Goal: Task Accomplishment & Management: Complete application form

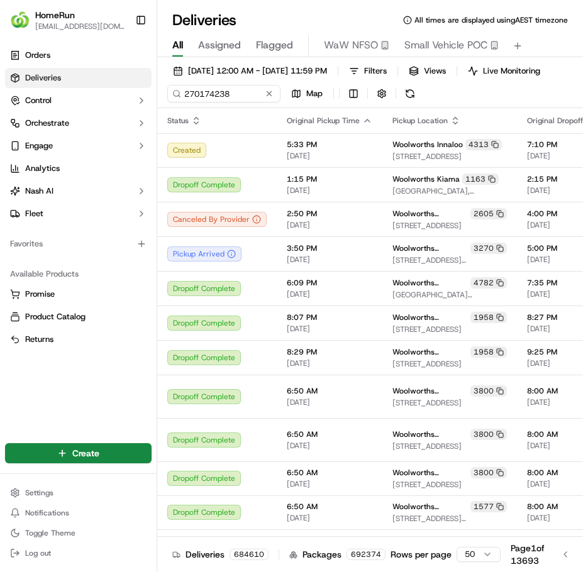
type input "270174238"
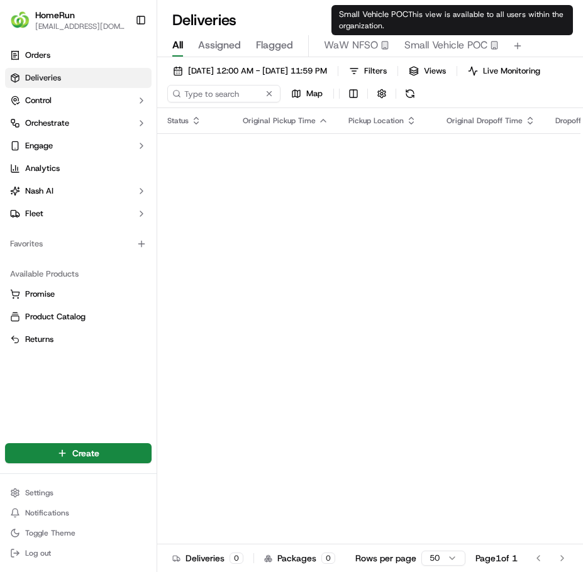
click at [449, 44] on span "Small Vehicle POC" at bounding box center [445, 45] width 83 height 15
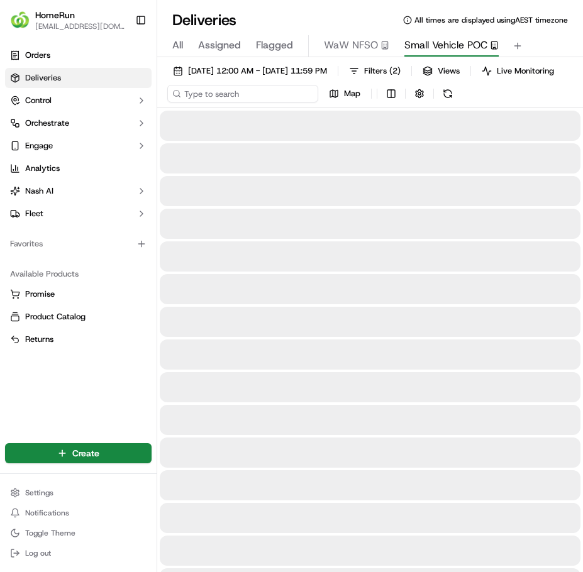
click at [266, 101] on input at bounding box center [242, 94] width 151 height 18
paste input "Hi XX, welcome to our new Messaging service for Woolworths Online. Although thi…"
type input "Hi XX, welcome to our new Messaging service for Woolworths Online. Although thi…"
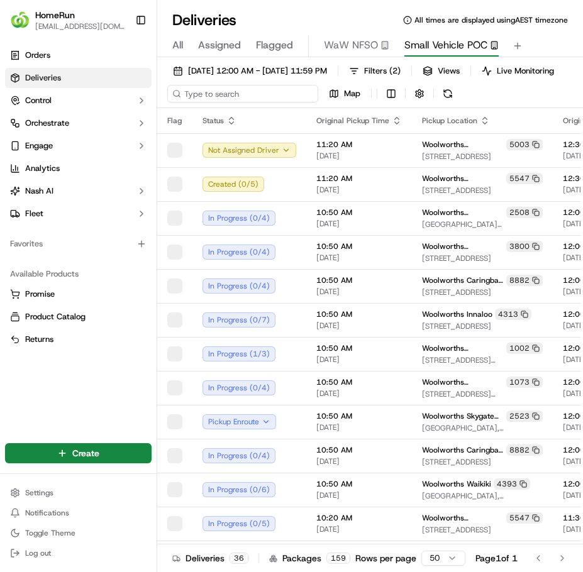
type input "Hi XX, welcome to our new Messaging service for Woolworths Online. Although thi…"
click at [250, 118] on th "Status" at bounding box center [249, 120] width 114 height 25
click at [246, 102] on input at bounding box center [242, 94] width 151 height 18
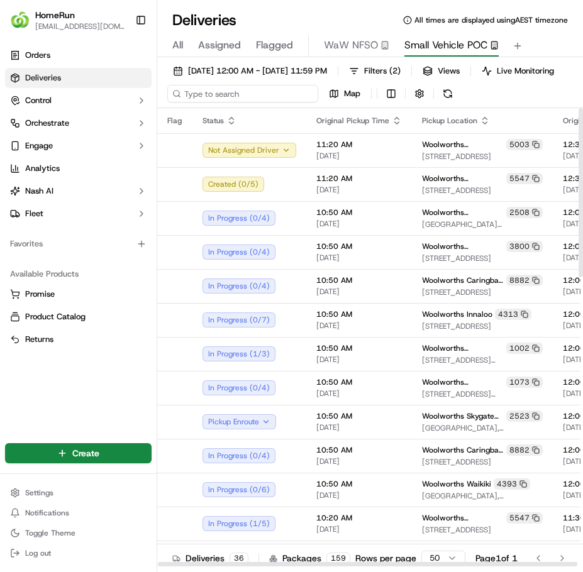
paste input "270174238"
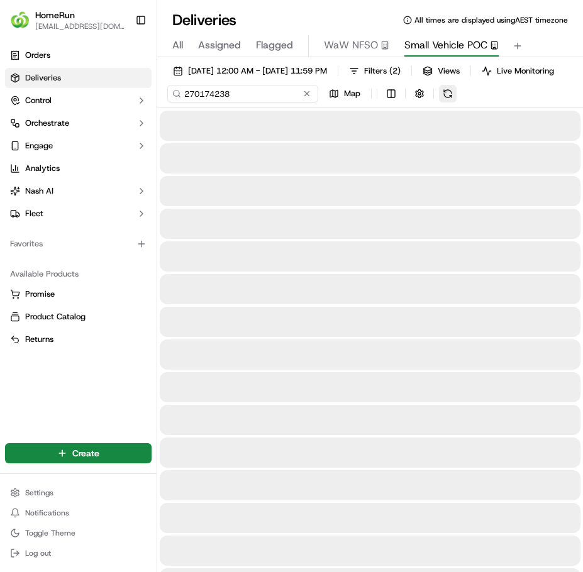
type input "270174238"
click at [451, 101] on div "[DATE] 12:00 AM - [DATE] 11:59 PM Filters ( 2 ) Views Live Monitoring 270174238…" at bounding box center [370, 85] width 426 height 46
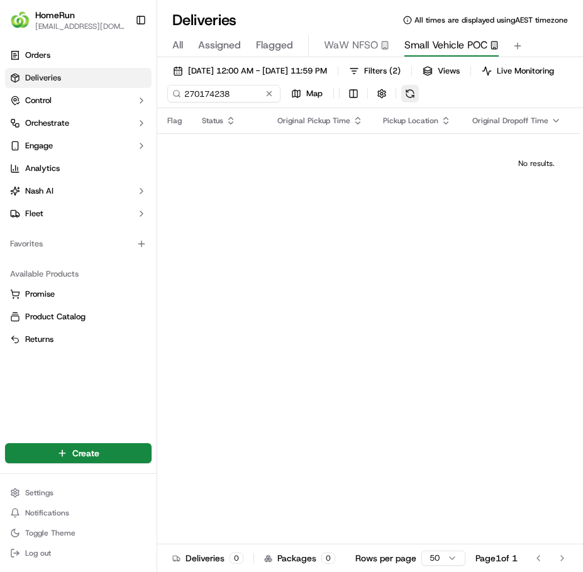
click at [416, 101] on button at bounding box center [410, 94] width 18 height 18
click at [172, 44] on span "All" at bounding box center [177, 45] width 11 height 15
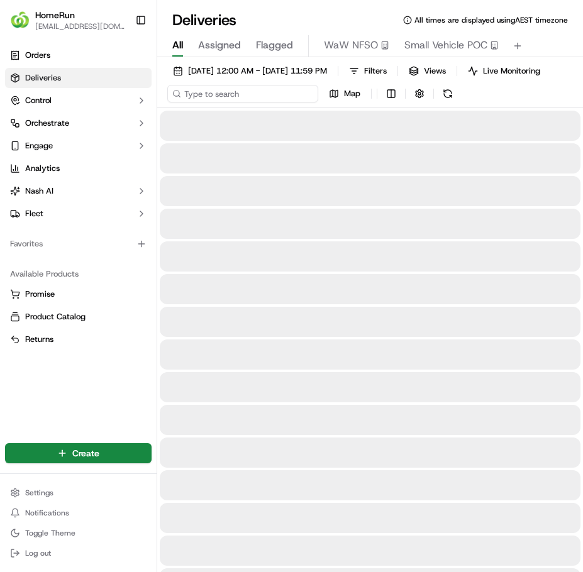
click at [234, 101] on input at bounding box center [242, 94] width 151 height 18
paste input "270174238"
type input "270174238"
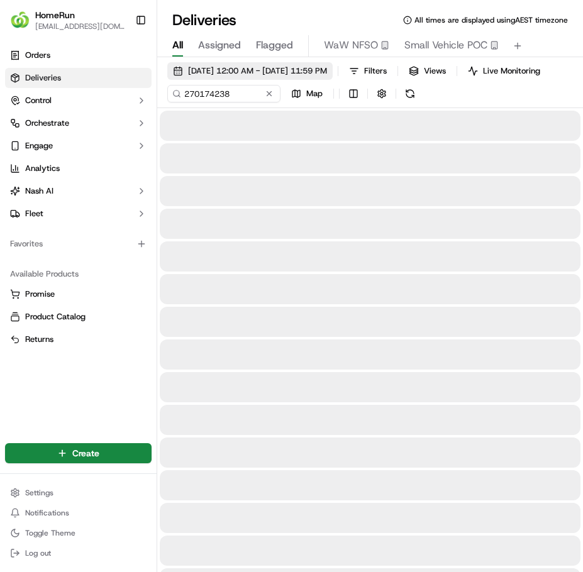
click at [285, 77] on button "[DATE] 12:00 AM - [DATE] 11:59 PM" at bounding box center [249, 71] width 165 height 18
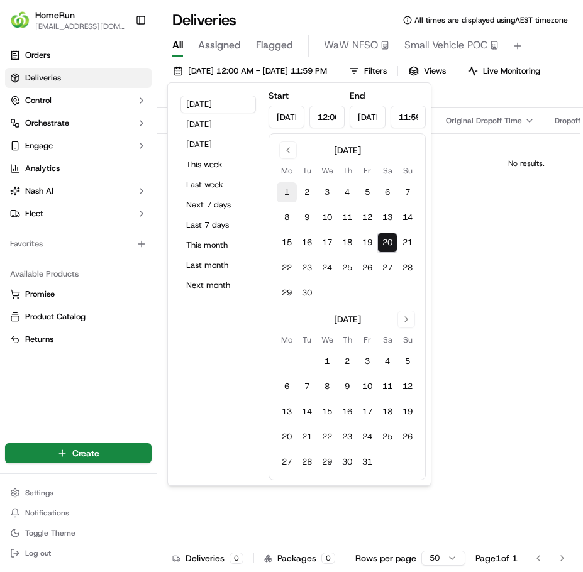
click at [289, 189] on button "1" at bounding box center [287, 192] width 20 height 20
type input "[DATE]"
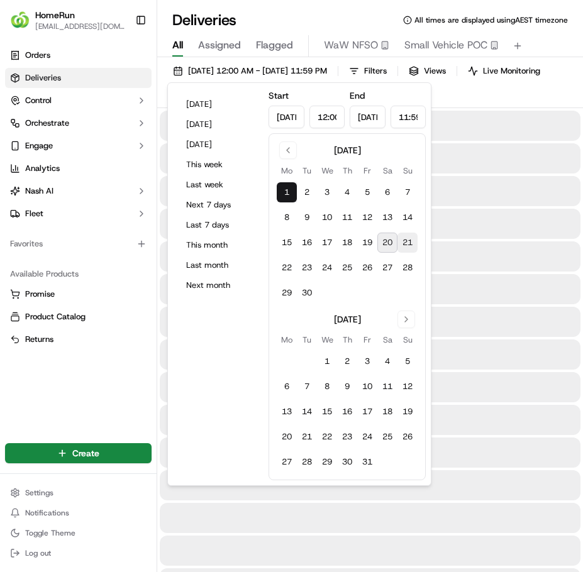
click at [407, 240] on button "21" at bounding box center [407, 243] width 20 height 20
type input "[DATE]"
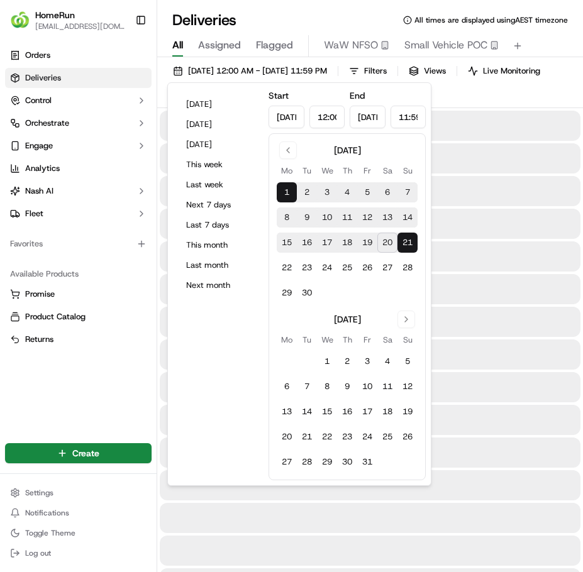
click at [510, 206] on div at bounding box center [370, 191] width 421 height 30
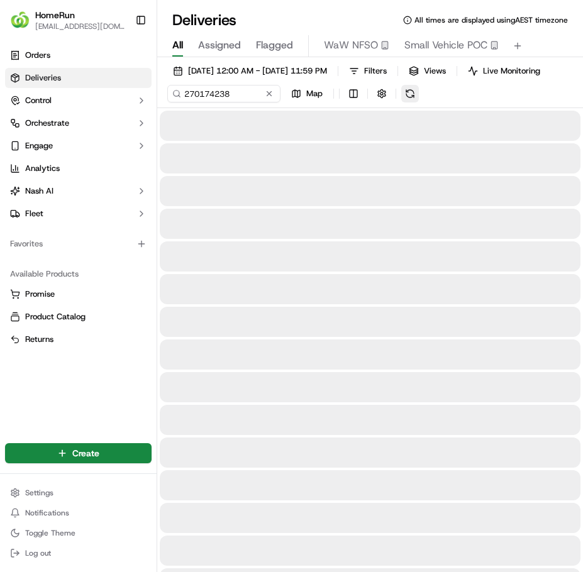
click at [409, 100] on button at bounding box center [410, 94] width 18 height 18
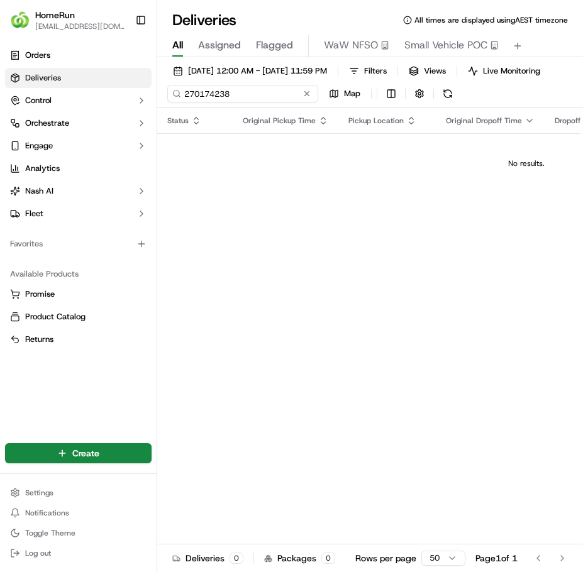
click at [253, 102] on input "270174238" at bounding box center [242, 94] width 151 height 18
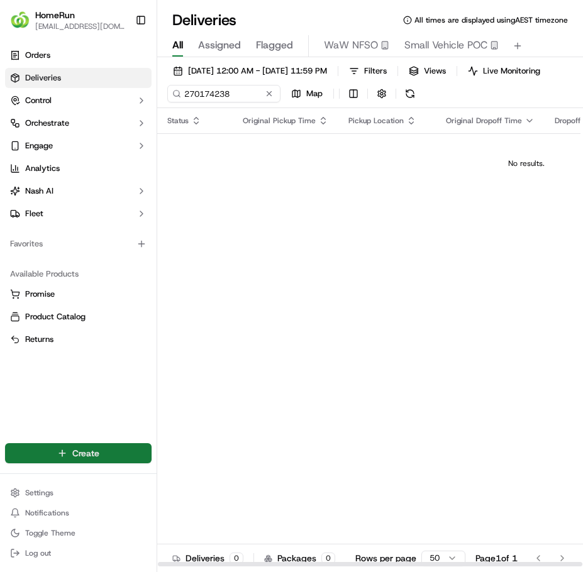
click at [104, 449] on html "HomeRun [EMAIL_ADDRESS][DOMAIN_NAME] Toggle Sidebar Orders Deliveries Control O…" at bounding box center [291, 286] width 583 height 572
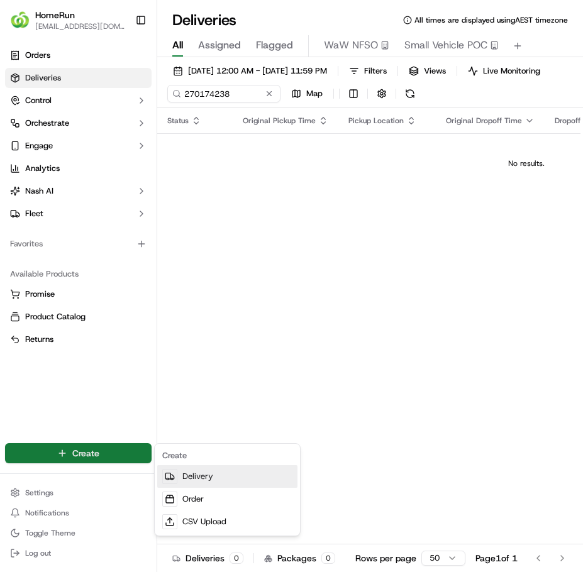
click at [201, 475] on link "Delivery" at bounding box center [227, 476] width 140 height 23
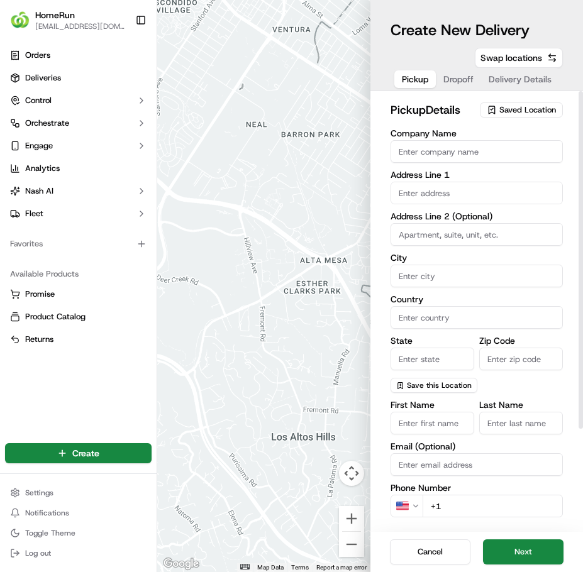
click at [519, 110] on span "Saved Location" at bounding box center [527, 109] width 57 height 11
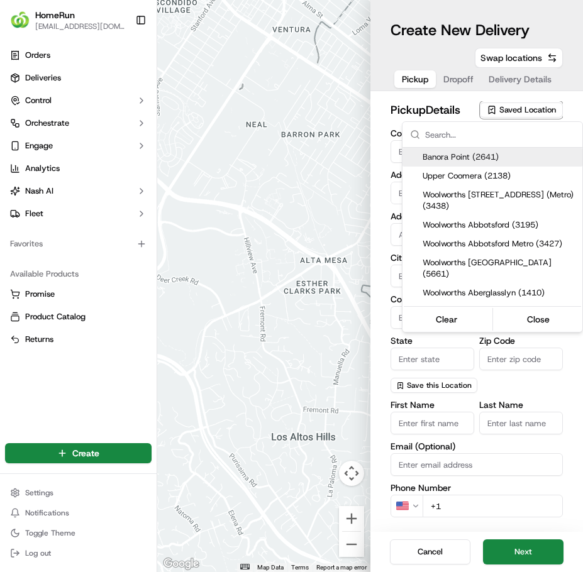
click at [473, 133] on input "text" at bounding box center [500, 134] width 150 height 25
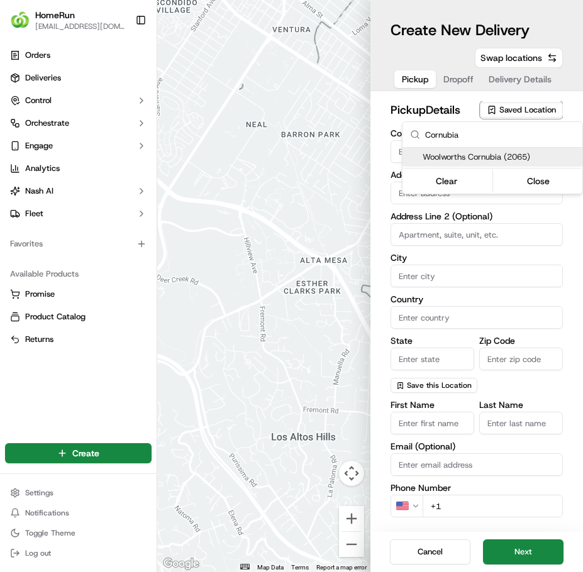
type input "Cornubia"
click at [482, 158] on span "Woolworths Cornubia (2065)" at bounding box center [499, 157] width 155 height 11
type input "Woolworths Cornubia"
type input "Cnr Bryants Rd & Beenleigh-[GEOGRAPHIC_DATA]"
type input "Cornubia"
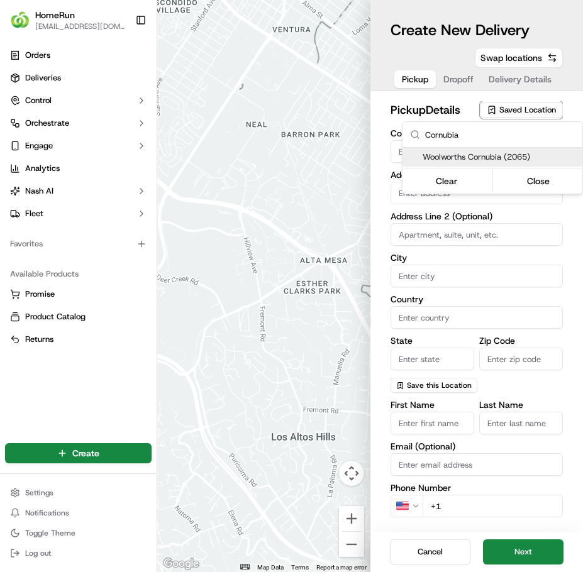
type input "AU"
type input "QLD"
type input "4130"
type input "Manager"
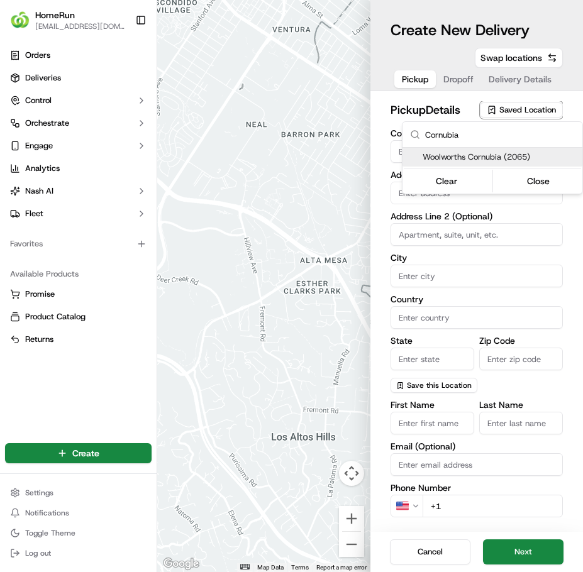
type input "[PHONE_NUMBER]"
type textarea "Collect In-Store at Service Desk. Enter from Bryants Rd."
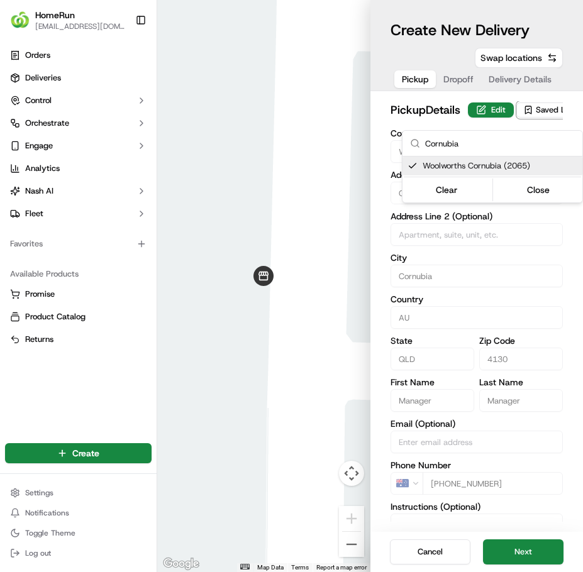
click at [523, 548] on html "HomeRun [EMAIL_ADDRESS][DOMAIN_NAME] Toggle Sidebar Orders Deliveries Control O…" at bounding box center [291, 286] width 583 height 572
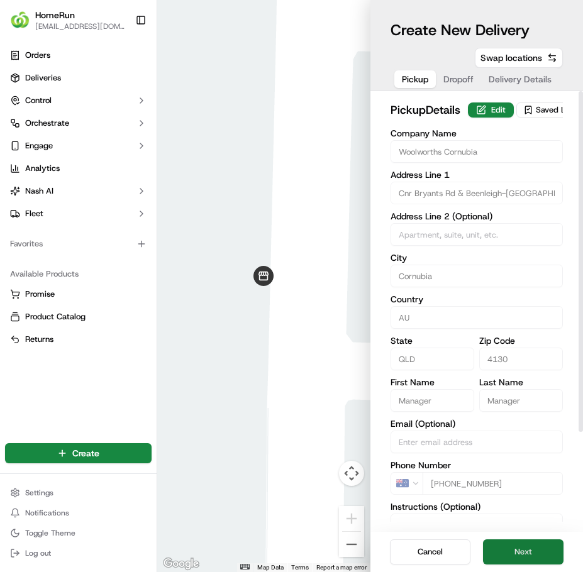
click at [541, 546] on button "Next" at bounding box center [523, 551] width 80 height 25
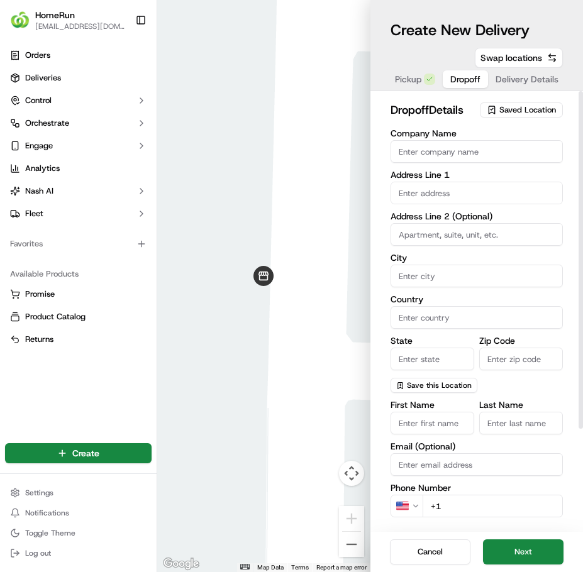
click at [438, 192] on input "text" at bounding box center [476, 193] width 173 height 23
paste input "[STREET_ADDRESS][PERSON_NAME]"
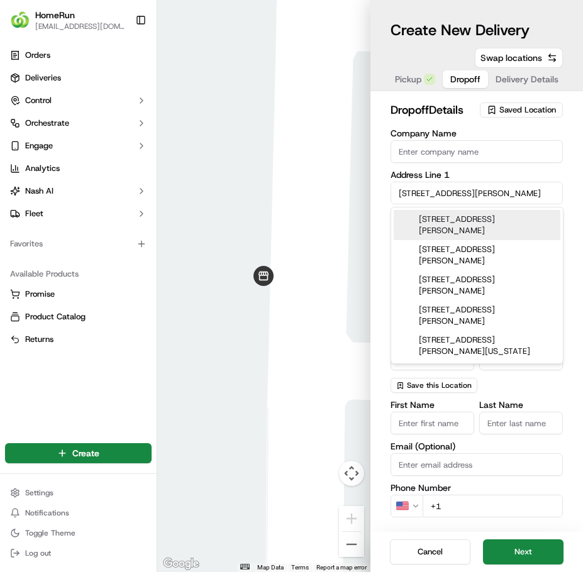
type input "[STREET_ADDRESS][PERSON_NAME]"
click at [516, 158] on input "Company Name" at bounding box center [476, 151] width 173 height 23
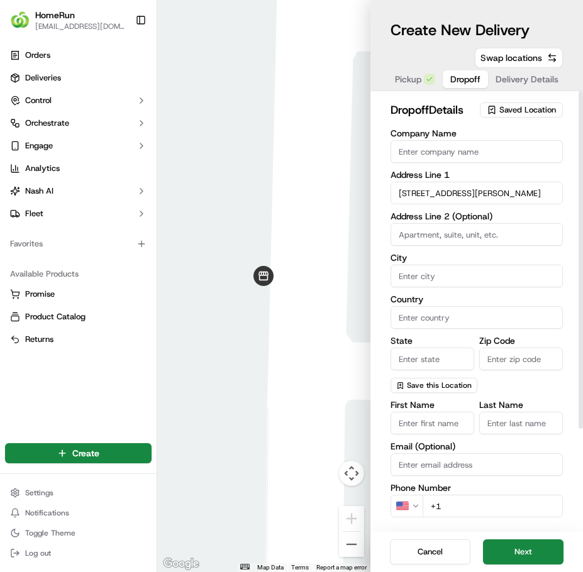
click at [435, 274] on div "Company Name Address Line 1 [STREET_ADDRESS][PERSON_NAME] Address Line 2 (Optio…" at bounding box center [476, 261] width 173 height 264
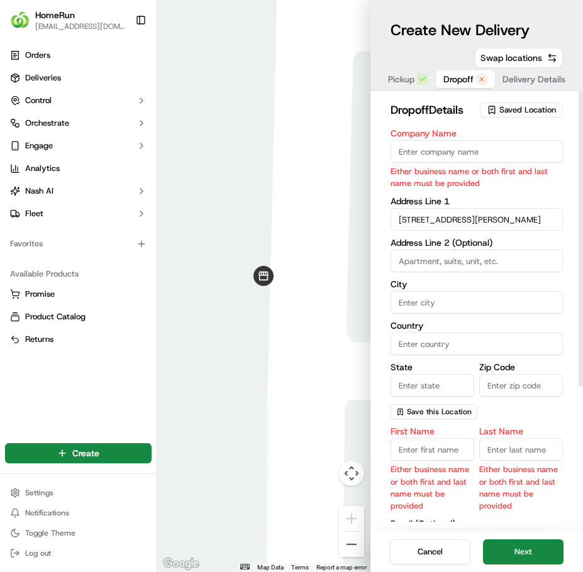
paste input "EAGLEBY"
type input "EAGLEBY"
click at [529, 236] on div "Company Name Either business name or both first and last name must be provided …" at bounding box center [476, 274] width 173 height 290
click at [450, 341] on input "Country" at bounding box center [476, 344] width 173 height 23
type input "[GEOGRAPHIC_DATA]"
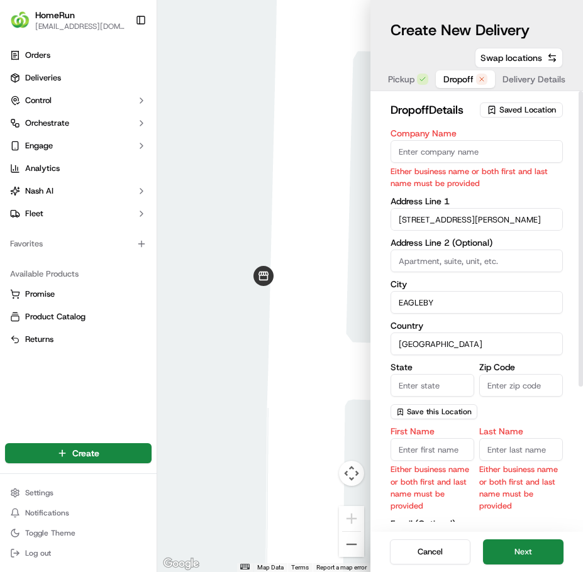
click at [492, 221] on input "[STREET_ADDRESS][PERSON_NAME]" at bounding box center [476, 219] width 173 height 23
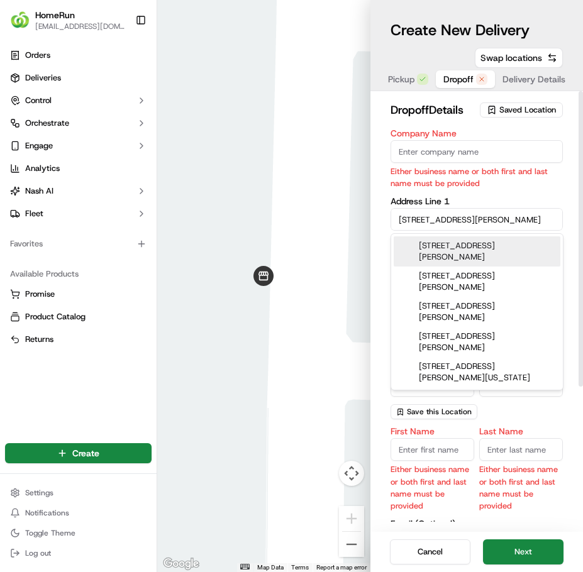
click at [491, 221] on input "[STREET_ADDRESS][PERSON_NAME]" at bounding box center [476, 219] width 173 height 23
click at [489, 179] on p "Either business name or both first and last name must be provided" at bounding box center [476, 177] width 173 height 24
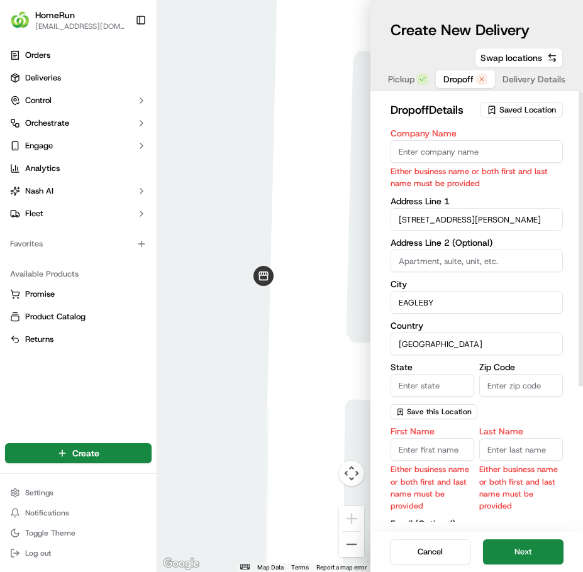
click at [495, 385] on input "Zip Code" at bounding box center [521, 385] width 84 height 23
type input "4207"
click at [455, 393] on input "State" at bounding box center [432, 385] width 84 height 23
type input "[GEOGRAPHIC_DATA]"
click at [443, 448] on input "First Name" at bounding box center [432, 449] width 84 height 23
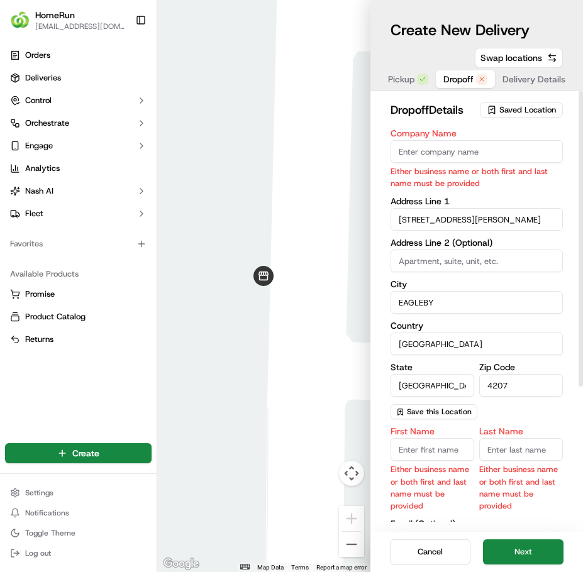
click at [431, 447] on input "First Name" at bounding box center [432, 449] width 84 height 23
type input "[PERSON_NAME]"
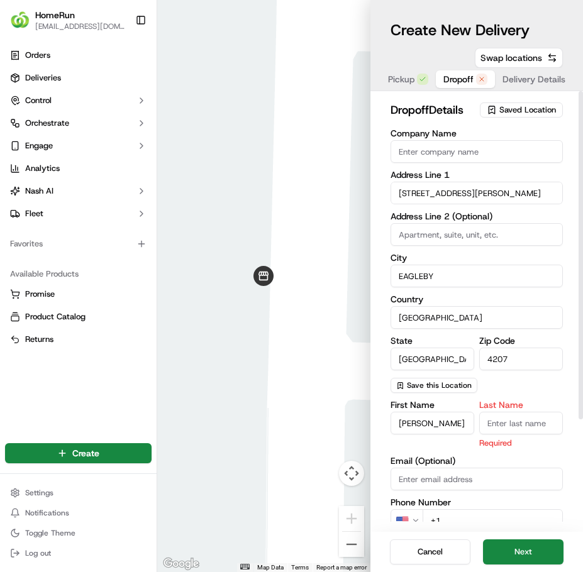
click at [502, 418] on input "Last Name" at bounding box center [521, 423] width 84 height 23
paste input "[PERSON_NAME]"
type input "[PERSON_NAME]"
click at [519, 453] on div "First Name [PERSON_NAME] Last Name [PERSON_NAME] Required Email (Optional) Phon…" at bounding box center [476, 532] width 173 height 265
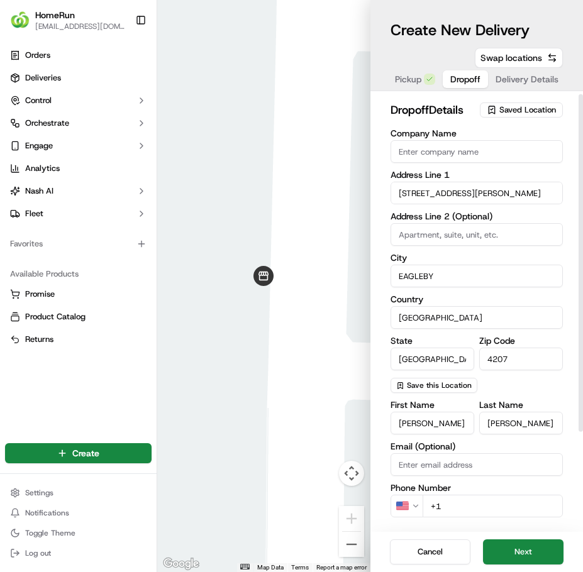
scroll to position [63, 0]
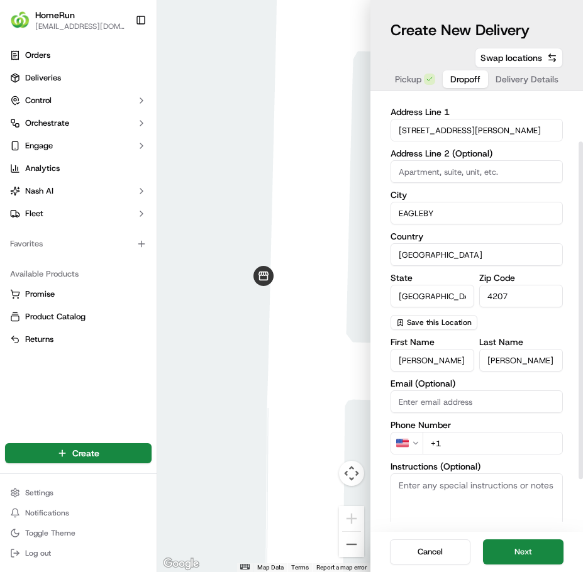
click at [408, 443] on html "HomeRun [EMAIL_ADDRESS][DOMAIN_NAME] Toggle Sidebar Orders Deliveries Control O…" at bounding box center [291, 286] width 583 height 572
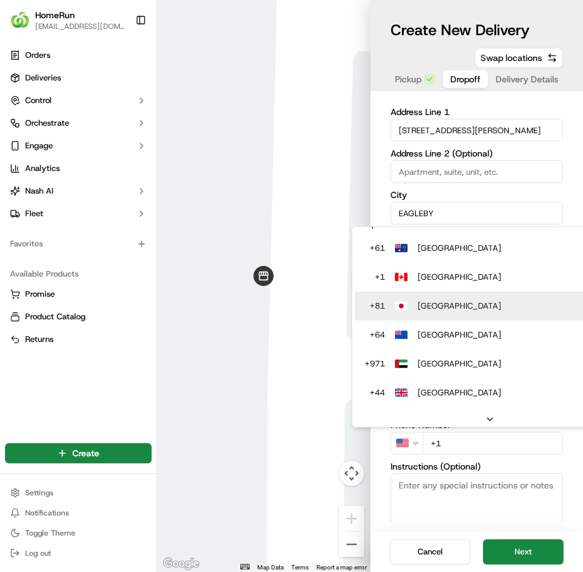
scroll to position [0, 0]
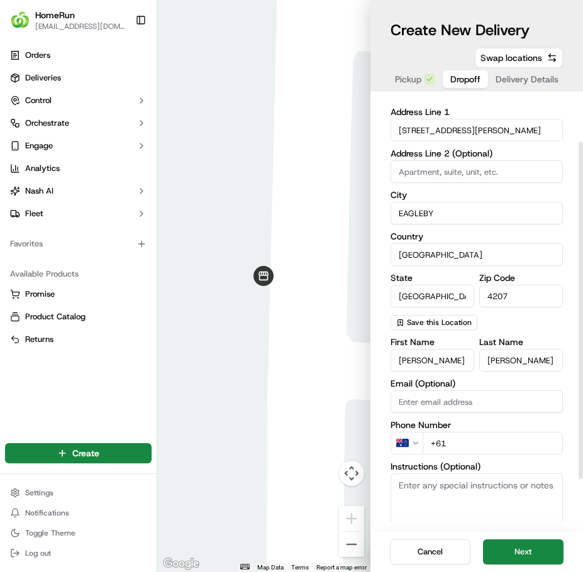
click at [477, 449] on input "+61" at bounding box center [492, 443] width 141 height 23
paste input "3 9884 079"
click at [450, 444] on input "[PHONE_NUMBER]" at bounding box center [492, 443] width 141 height 23
type input "[PHONE_NUMBER]"
click at [510, 461] on div "First Name [PERSON_NAME] Last Name [PERSON_NAME] Email (Optional) Phone Number …" at bounding box center [476, 463] width 173 height 250
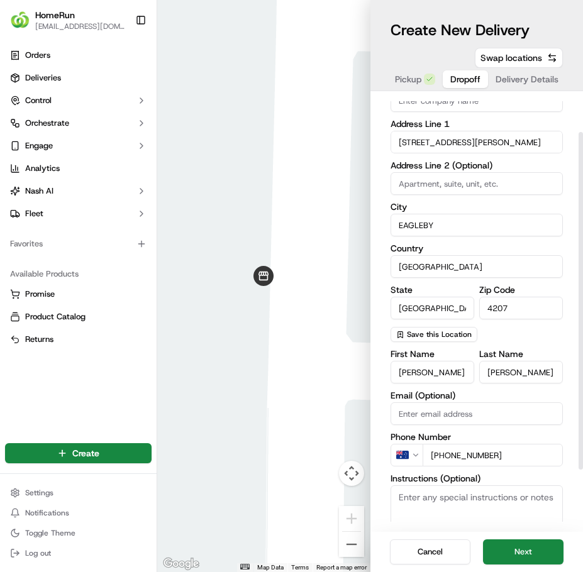
scroll to position [129, 0]
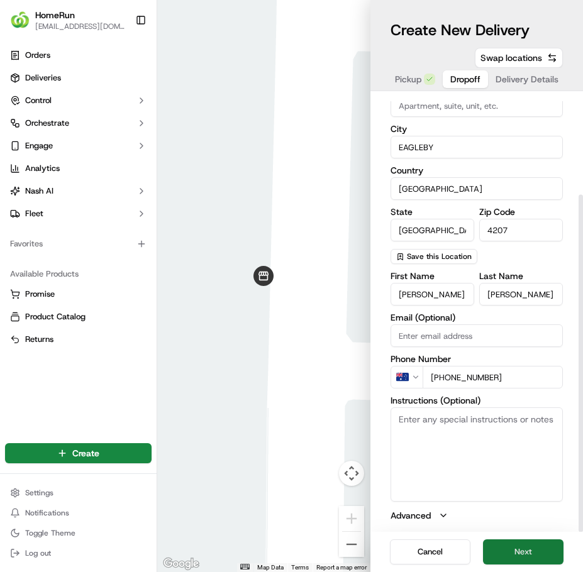
click at [532, 549] on button "Next" at bounding box center [523, 551] width 80 height 25
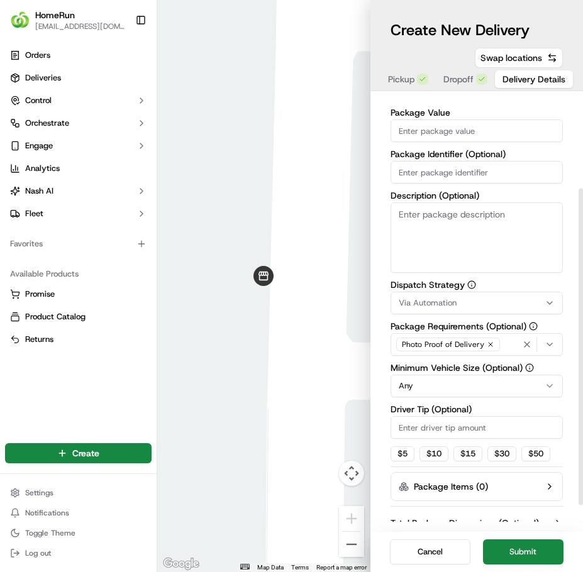
click at [478, 128] on input "Package Value" at bounding box center [476, 130] width 173 height 23
paste input "128.93"
type input "128.93"
click at [464, 177] on input "Package Identifier (Optional)" at bounding box center [476, 172] width 173 height 23
paste input "270174238"
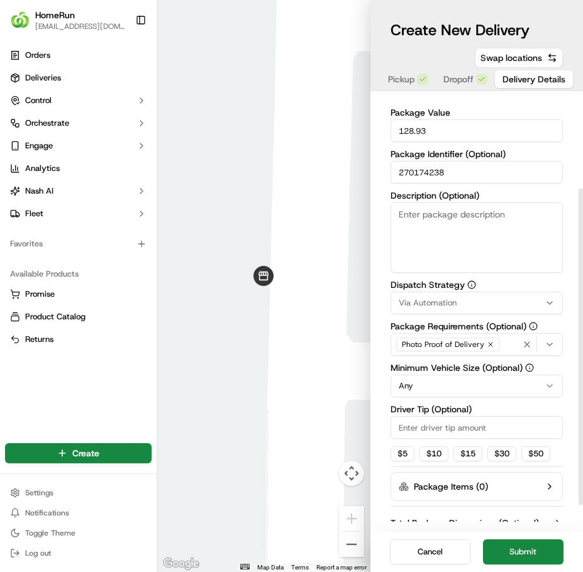
type input "270174238"
click at [463, 224] on textarea "Description (Optional)" at bounding box center [476, 237] width 173 height 70
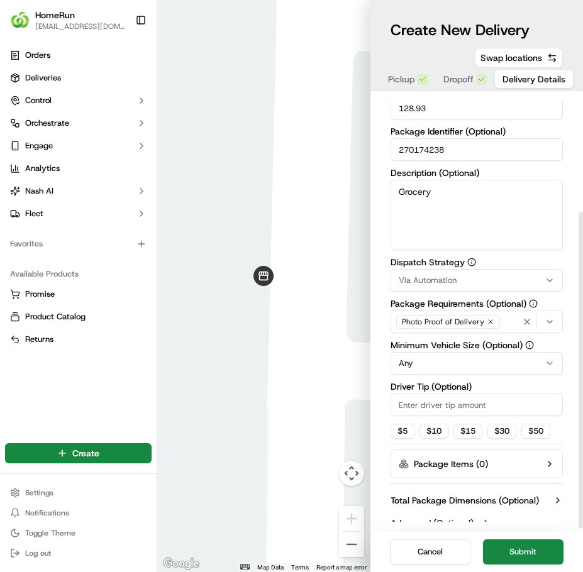
scroll to position [164, 0]
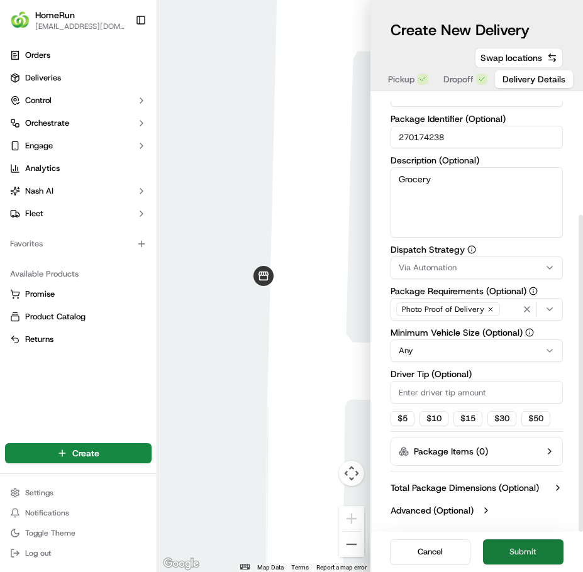
type textarea "Grocery"
click at [541, 554] on button "Submit" at bounding box center [523, 551] width 80 height 25
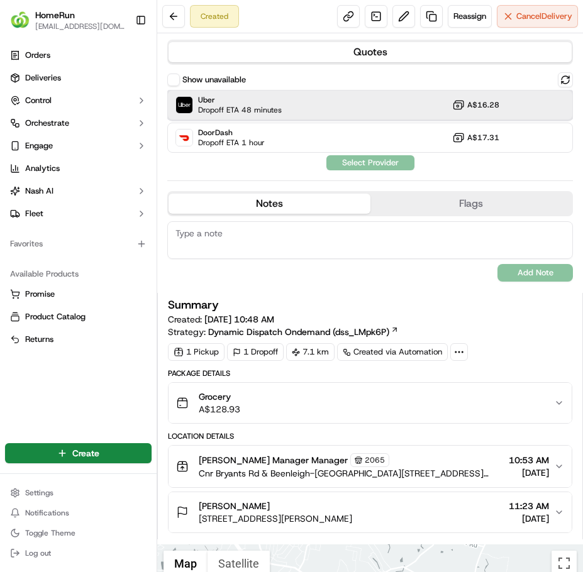
click at [252, 106] on span "Dropoff ETA 48 minutes" at bounding box center [240, 110] width 84 height 10
click at [358, 162] on button "Assign Provider" at bounding box center [370, 162] width 89 height 15
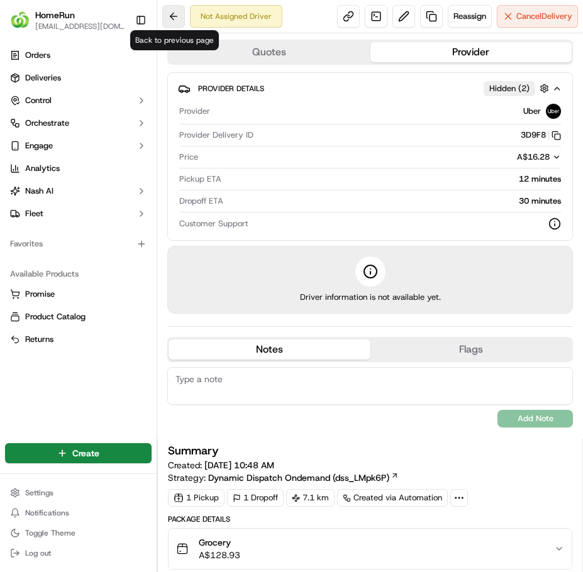
click at [167, 17] on button at bounding box center [173, 16] width 23 height 23
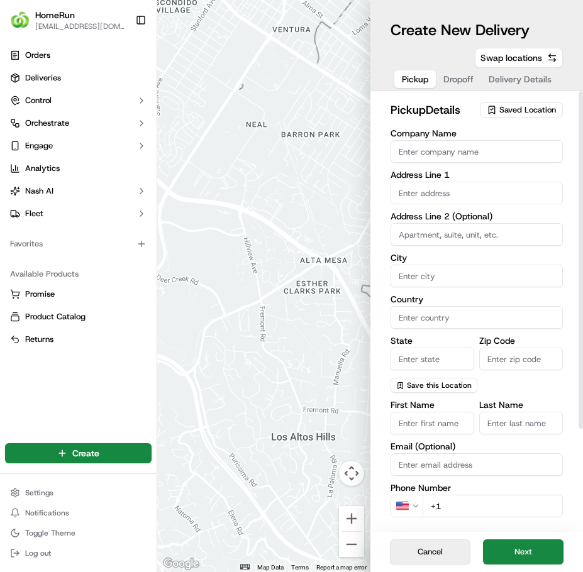
click at [434, 556] on button "Cancel" at bounding box center [430, 551] width 80 height 25
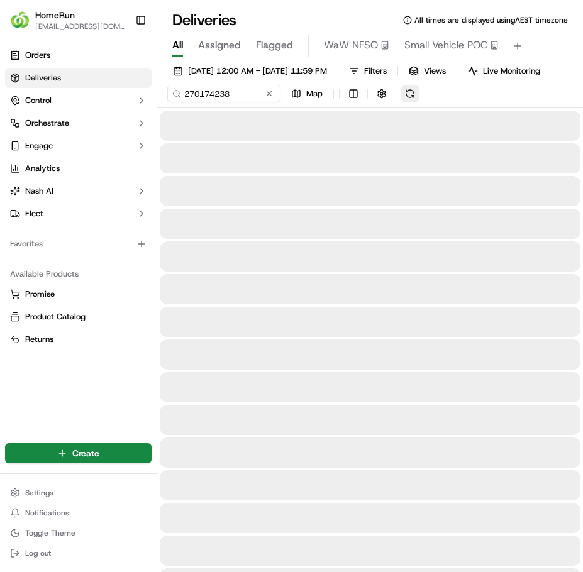
click at [416, 102] on button at bounding box center [410, 94] width 18 height 18
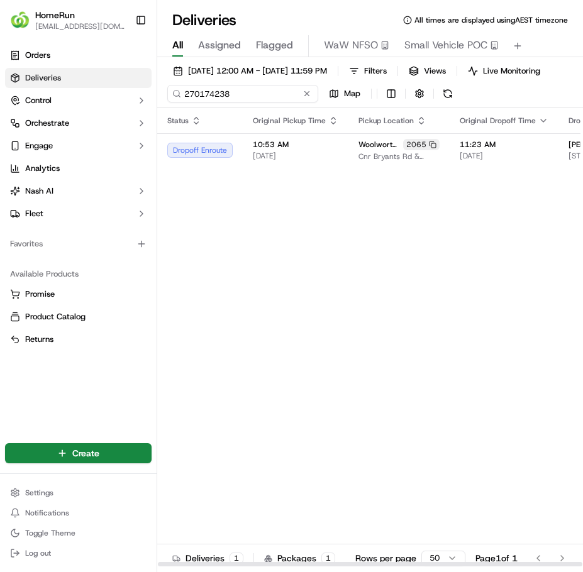
click at [232, 101] on input "270174238" at bounding box center [242, 94] width 151 height 18
paste input "80791"
type input "270180791"
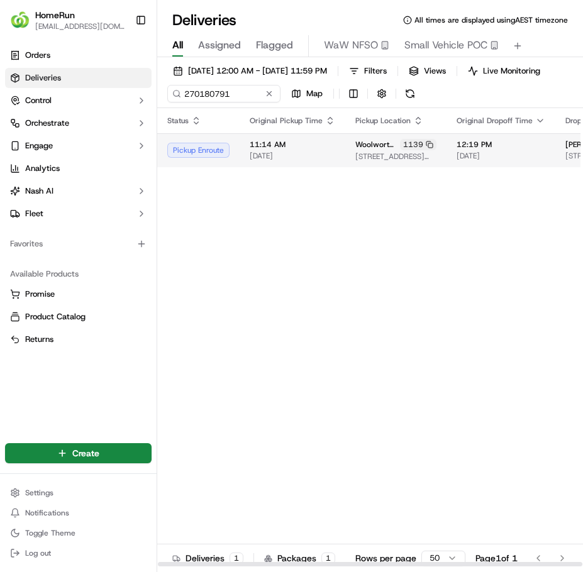
click at [330, 161] on span "[DATE]" at bounding box center [292, 156] width 85 height 10
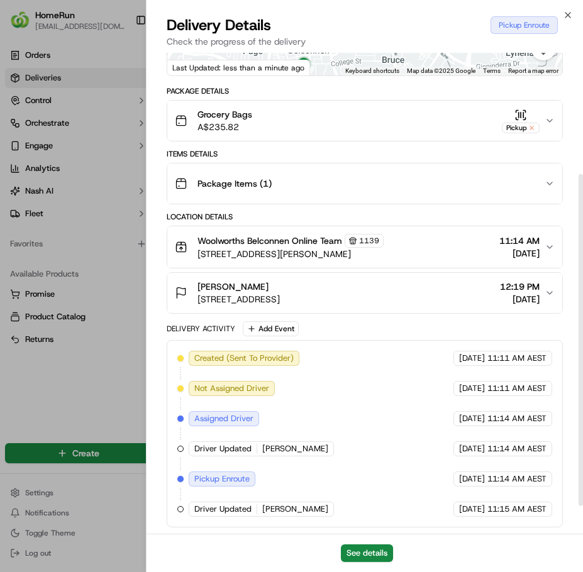
scroll to position [216, 0]
